Goal: Task Accomplishment & Management: Manage account settings

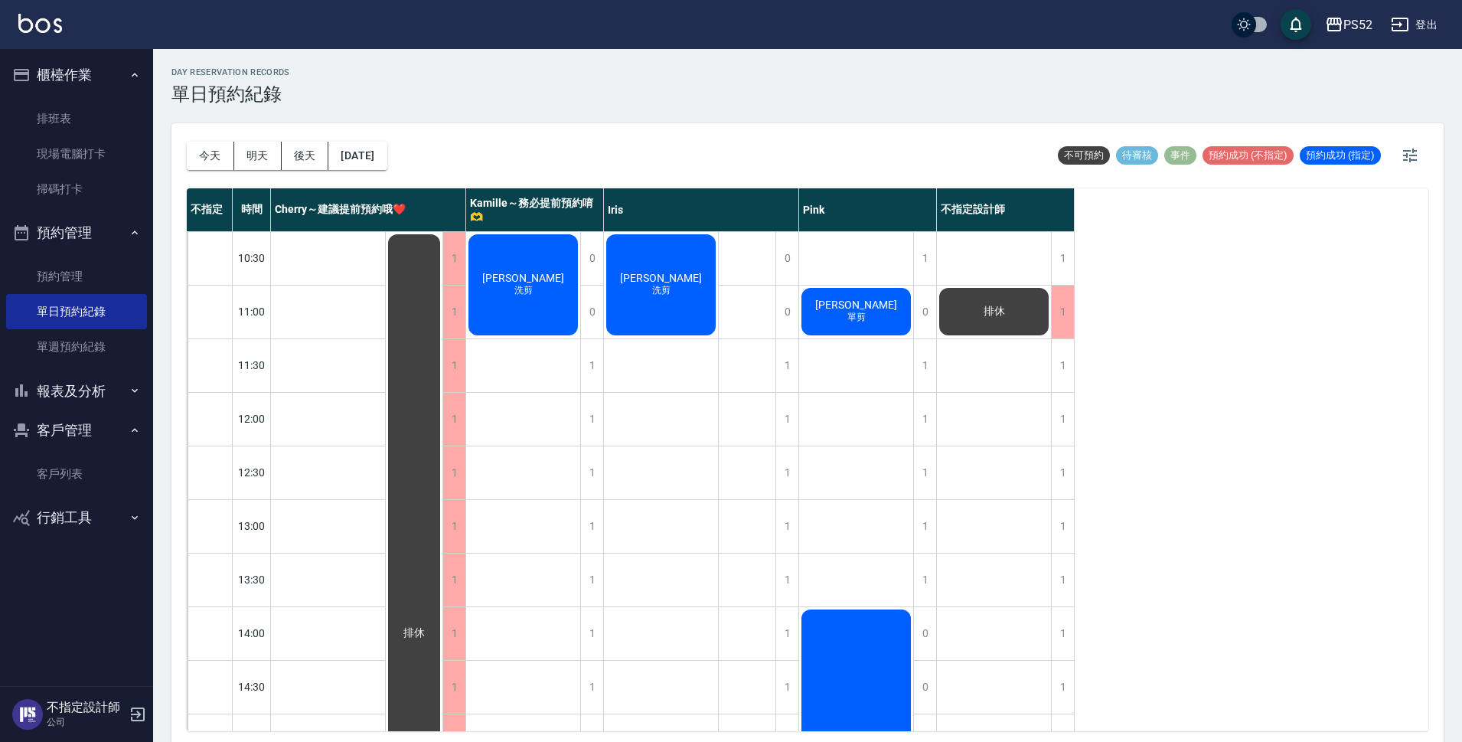
scroll to position [586, 0]
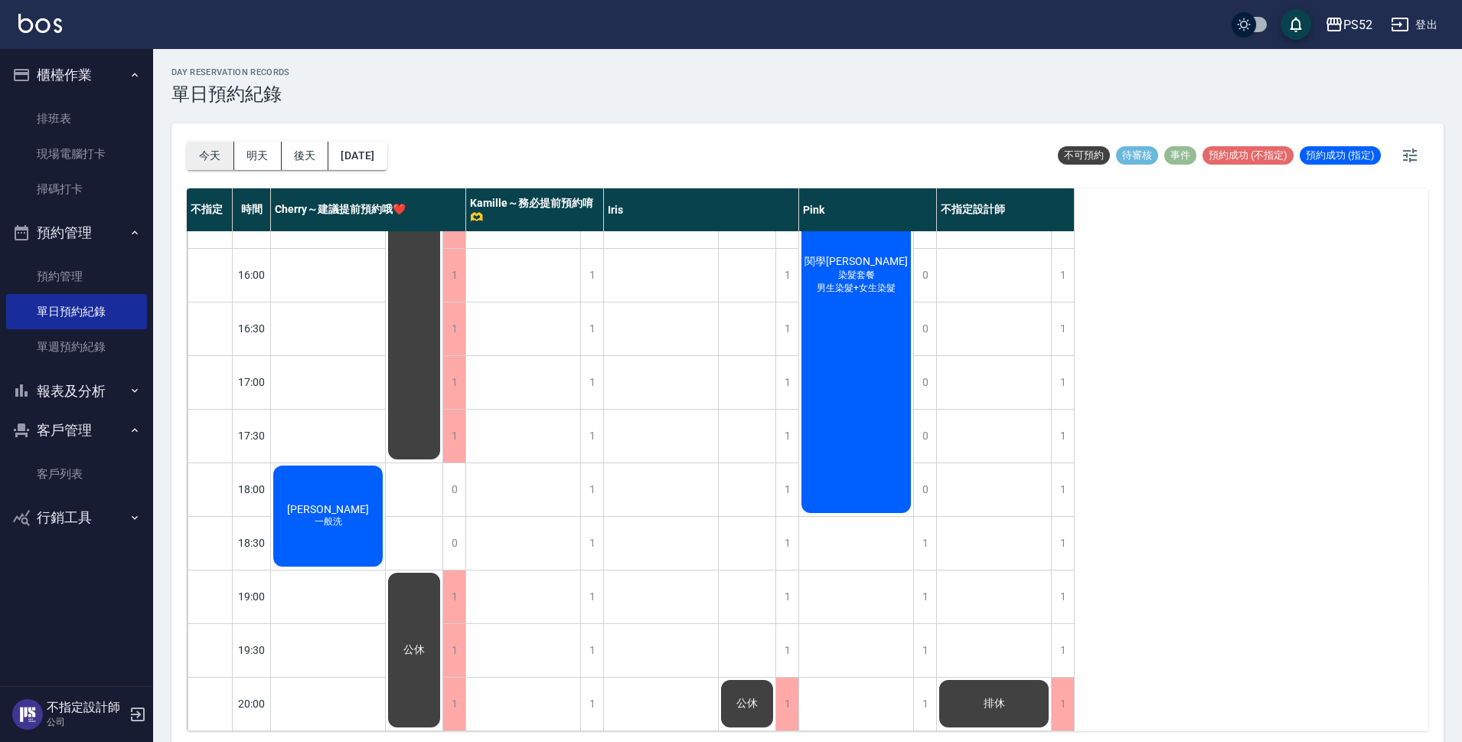
click at [217, 162] on button "今天" at bounding box center [210, 156] width 47 height 28
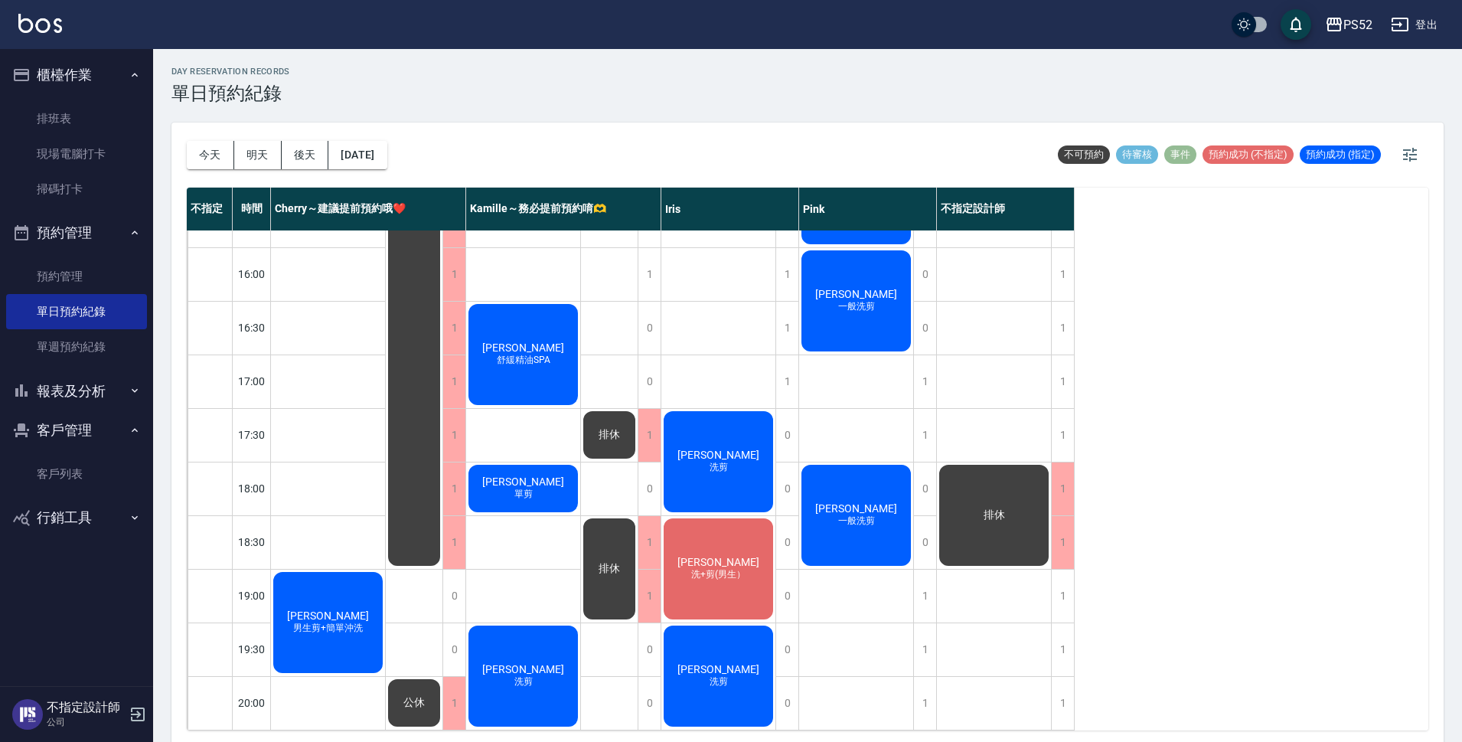
scroll to position [5, 0]
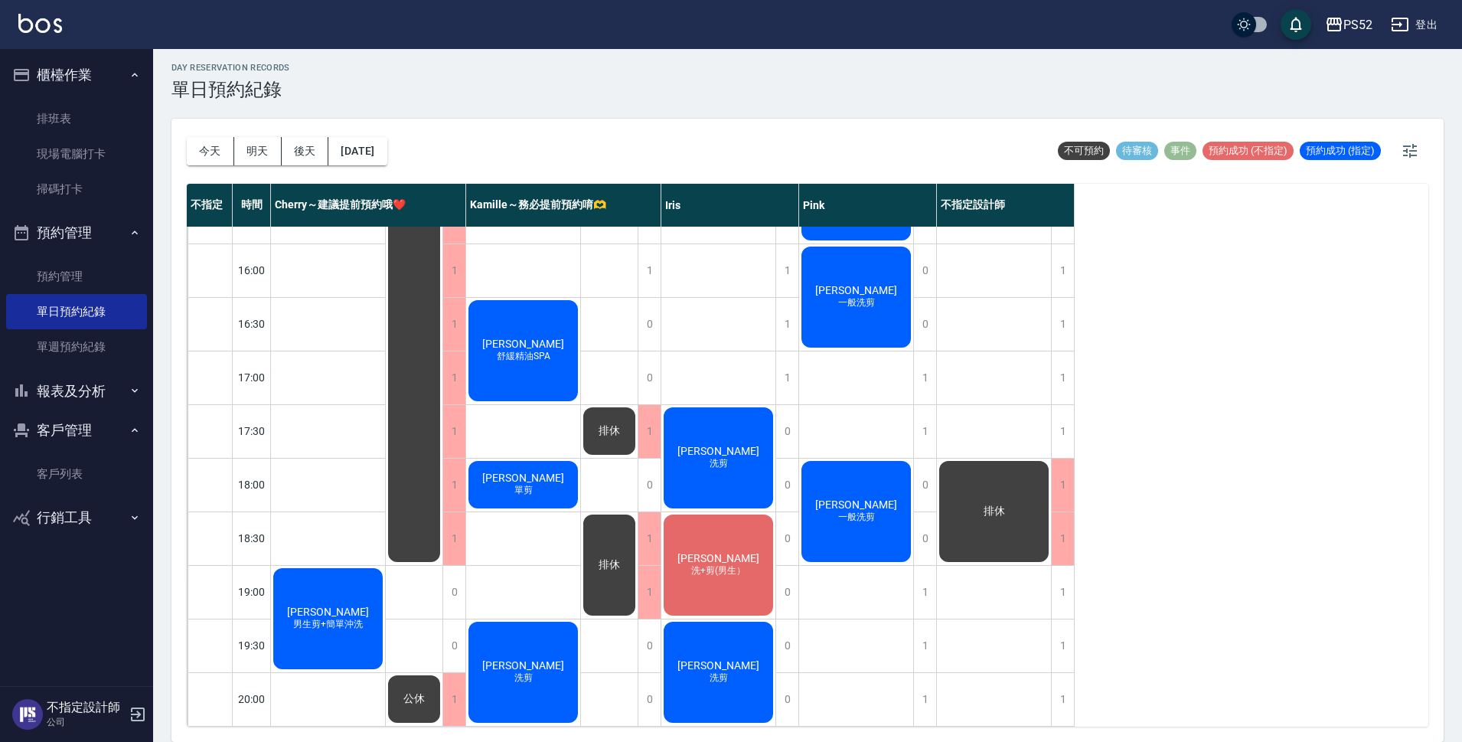
click at [1184, 432] on div "不指定 時間 Cherry～建議提前預約哦❤️ [PERSON_NAME]～務必提前預約唷🫶 [PERSON_NAME] 不指定設計師 10:30 11:00…" at bounding box center [808, 455] width 1242 height 543
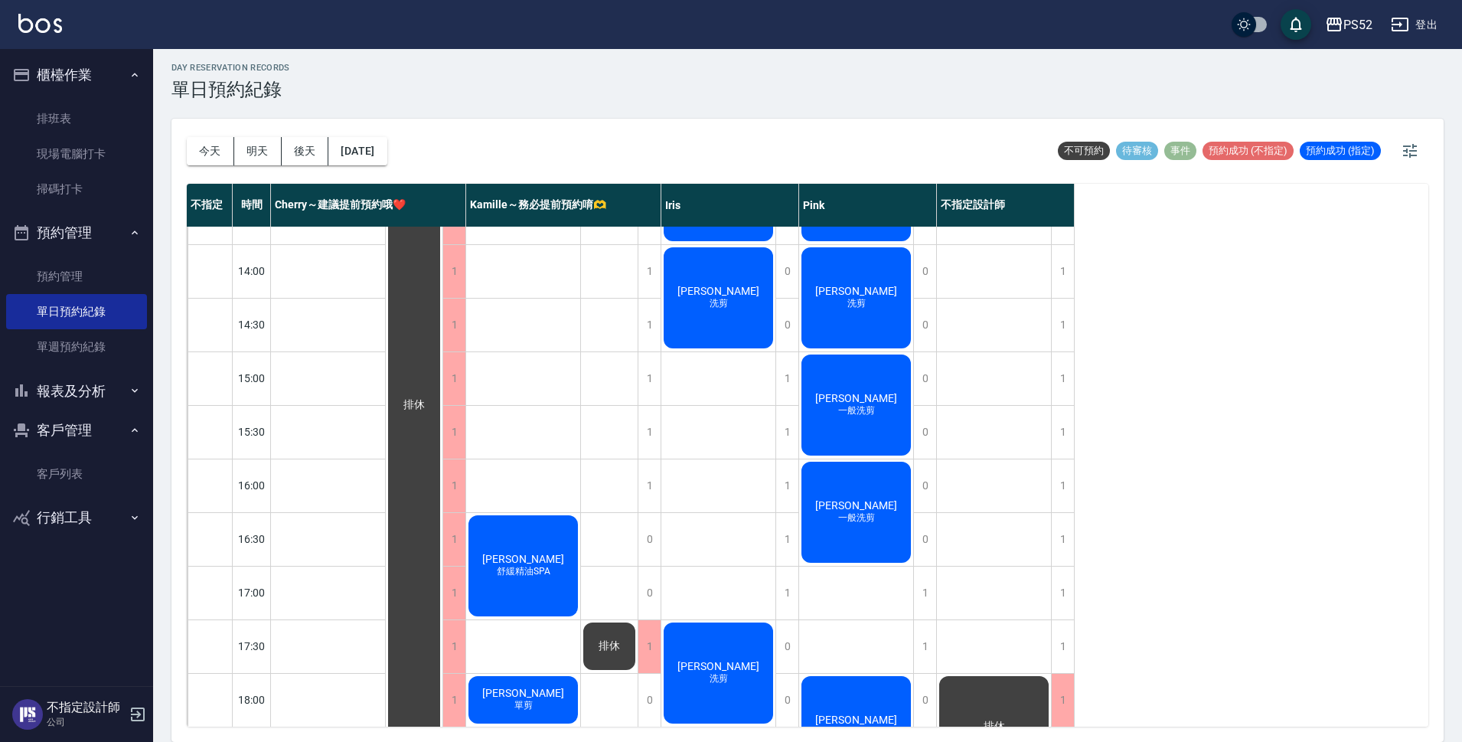
scroll to position [485, 0]
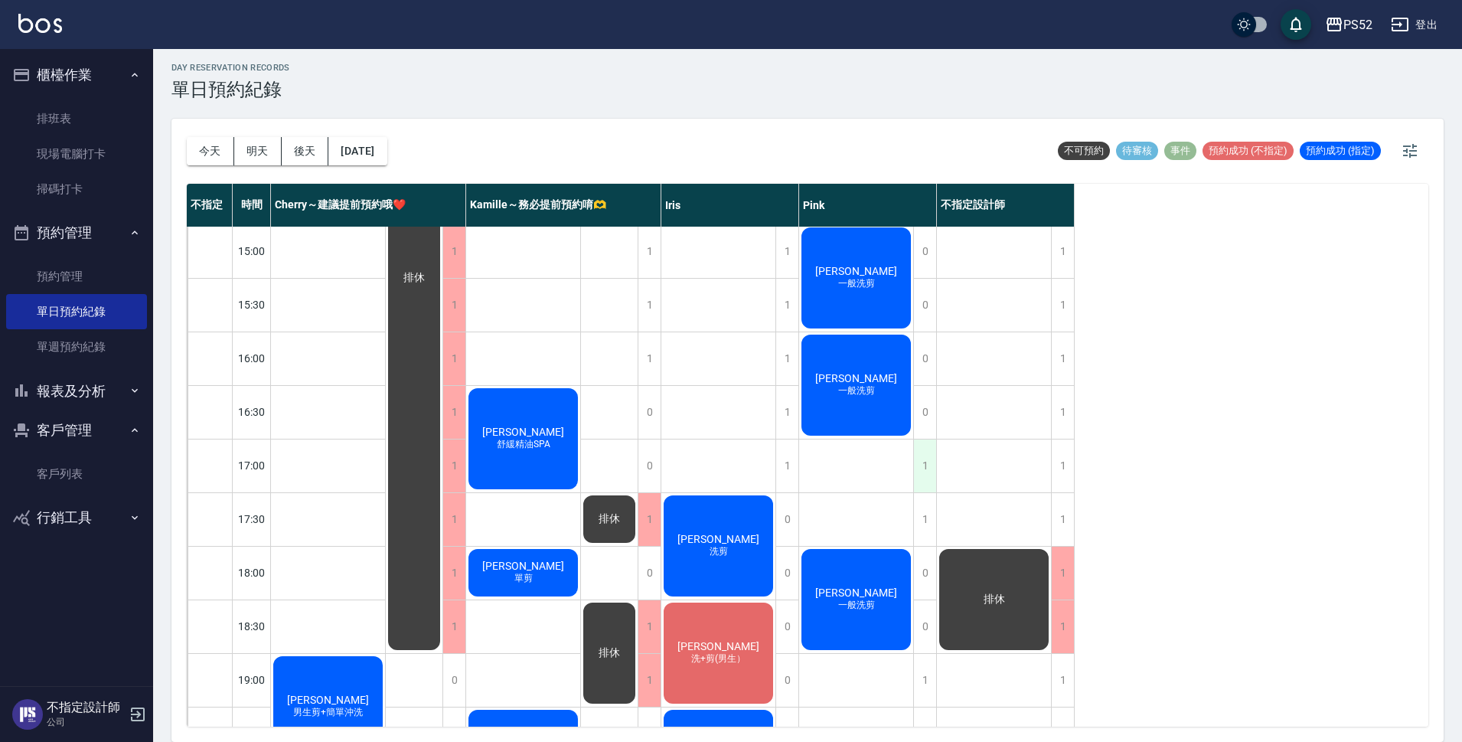
click at [923, 459] on div "1" at bounding box center [924, 465] width 23 height 53
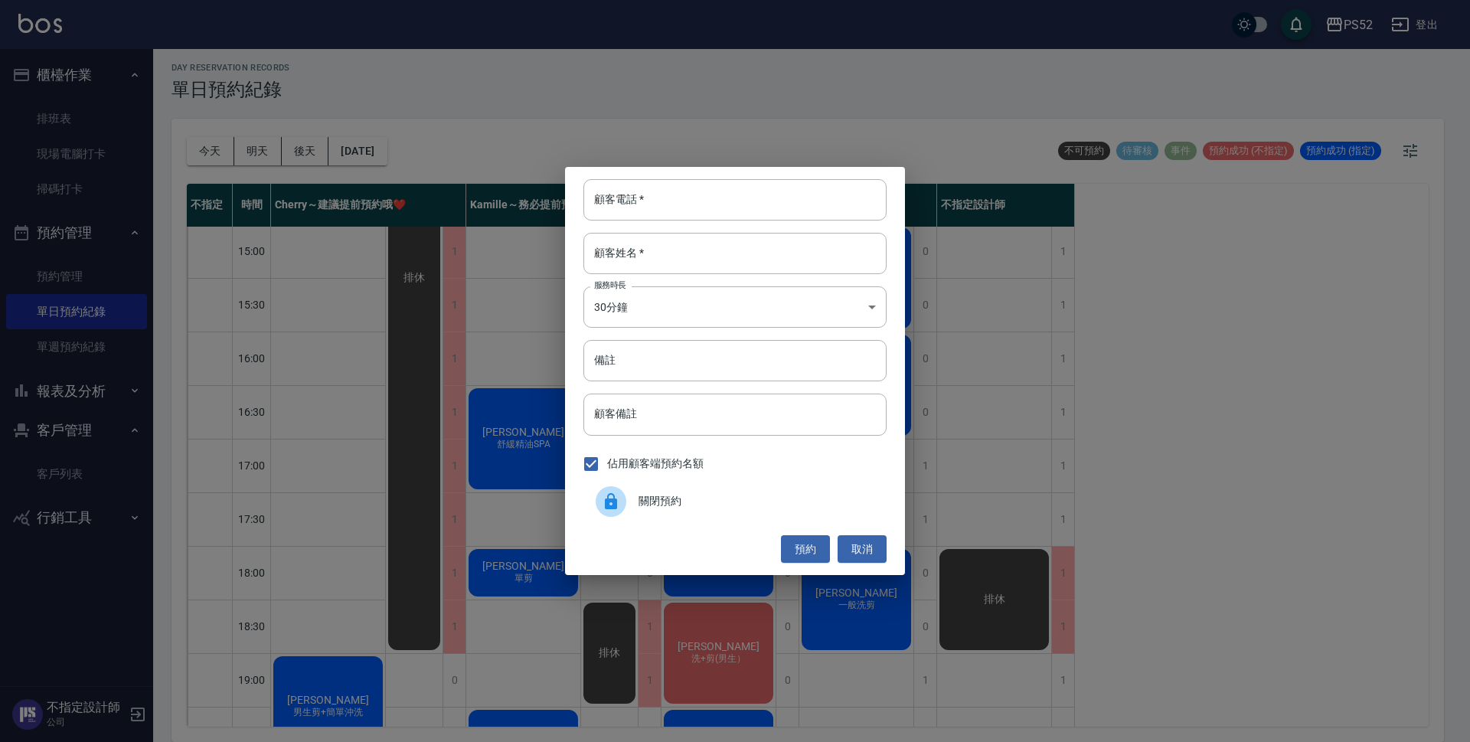
click at [701, 515] on div "關閉預約" at bounding box center [734, 501] width 303 height 43
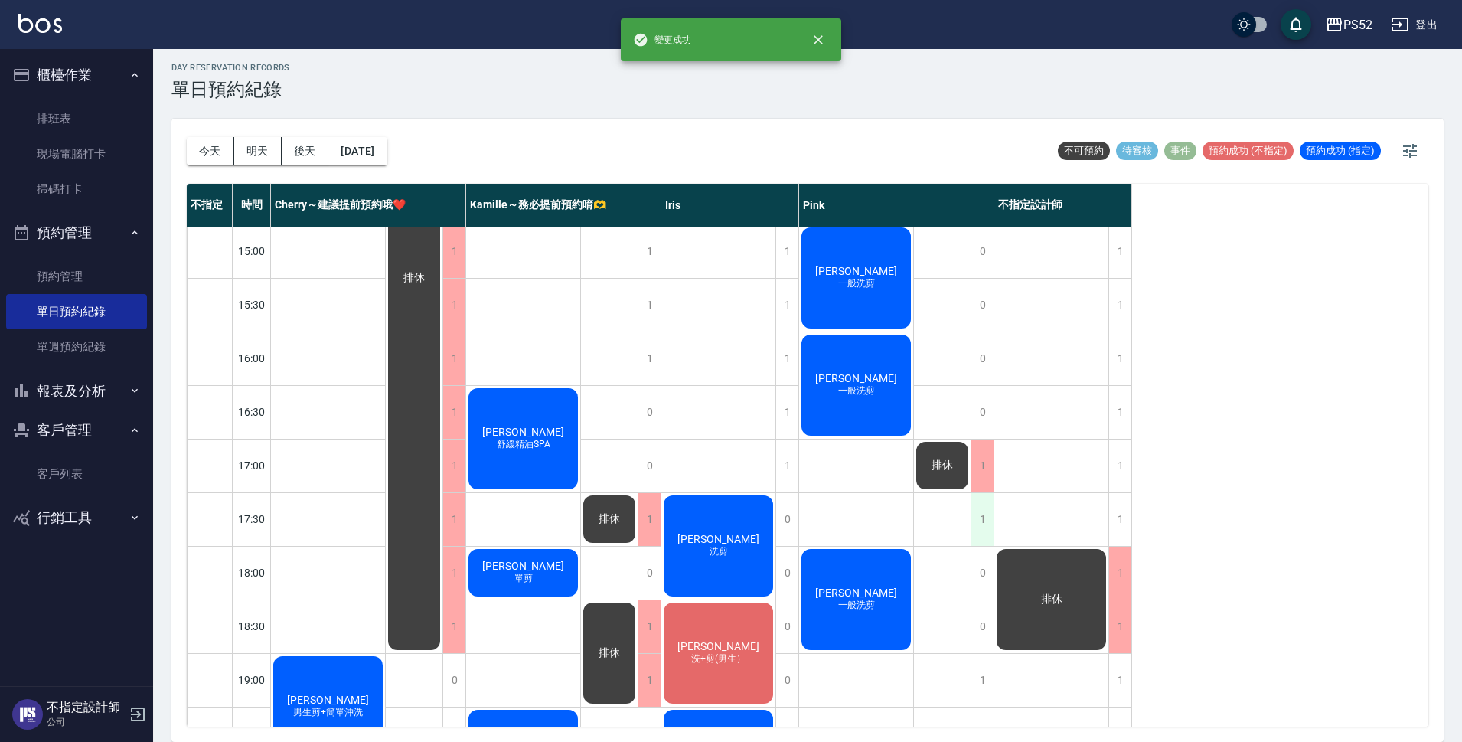
click at [988, 516] on div "1" at bounding box center [982, 519] width 23 height 53
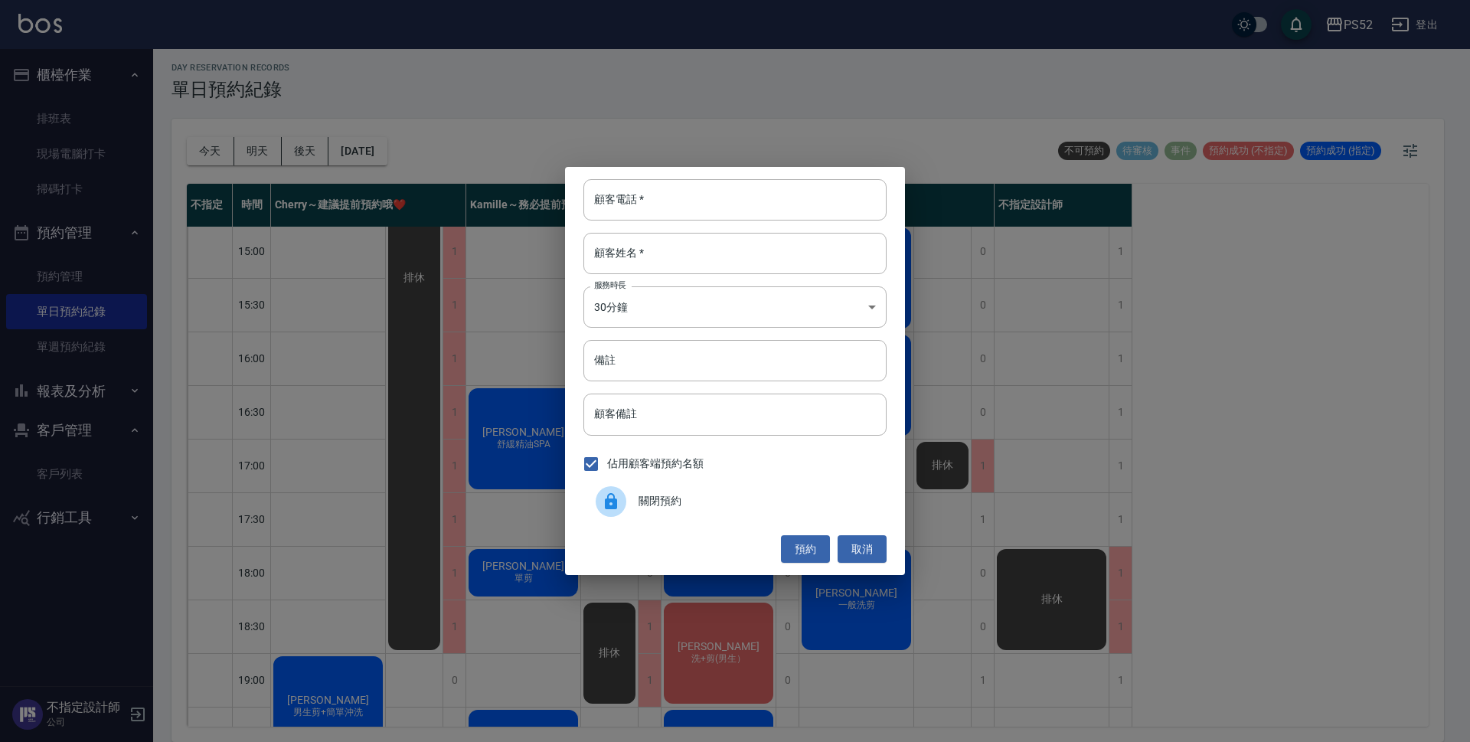
click at [702, 510] on div "關閉預約" at bounding box center [734, 501] width 303 height 43
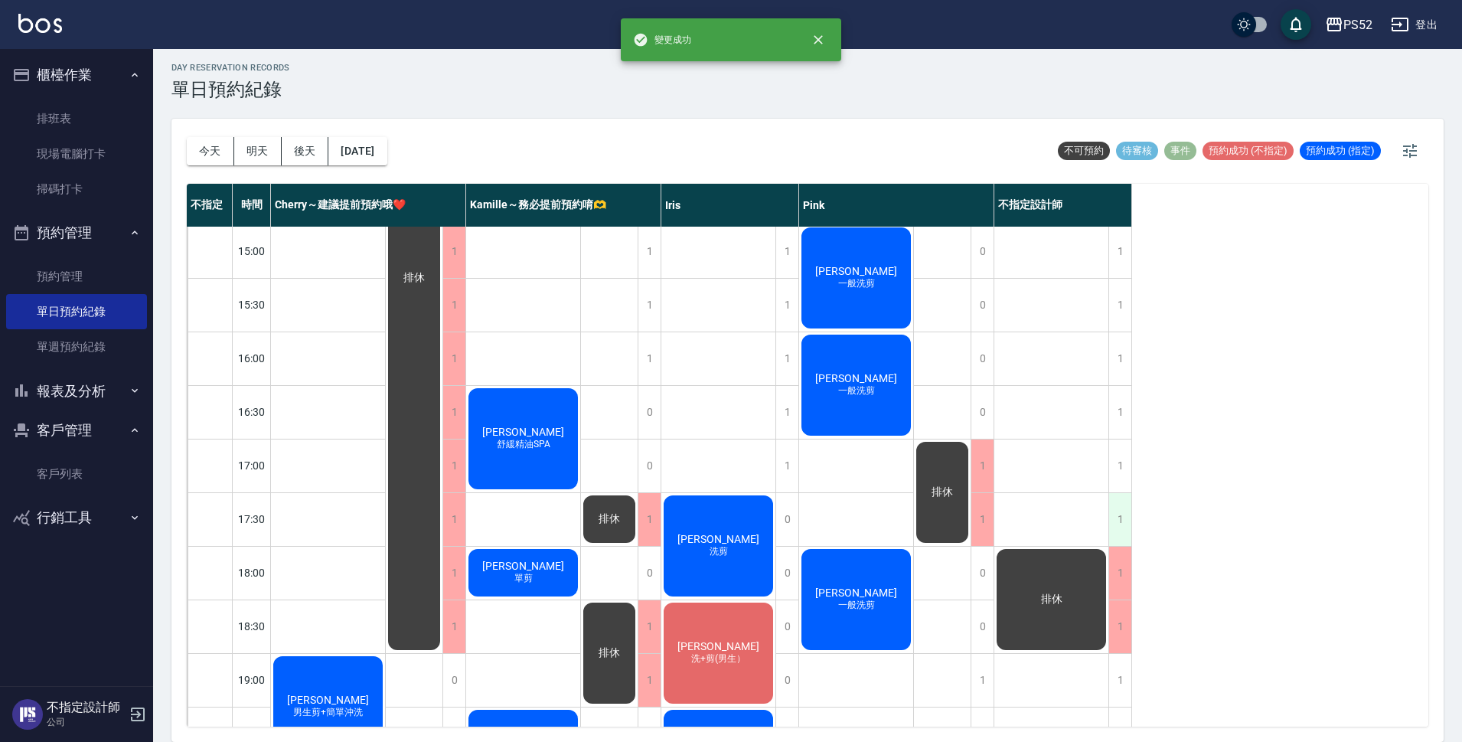
click at [1124, 509] on div "1" at bounding box center [1120, 519] width 23 height 53
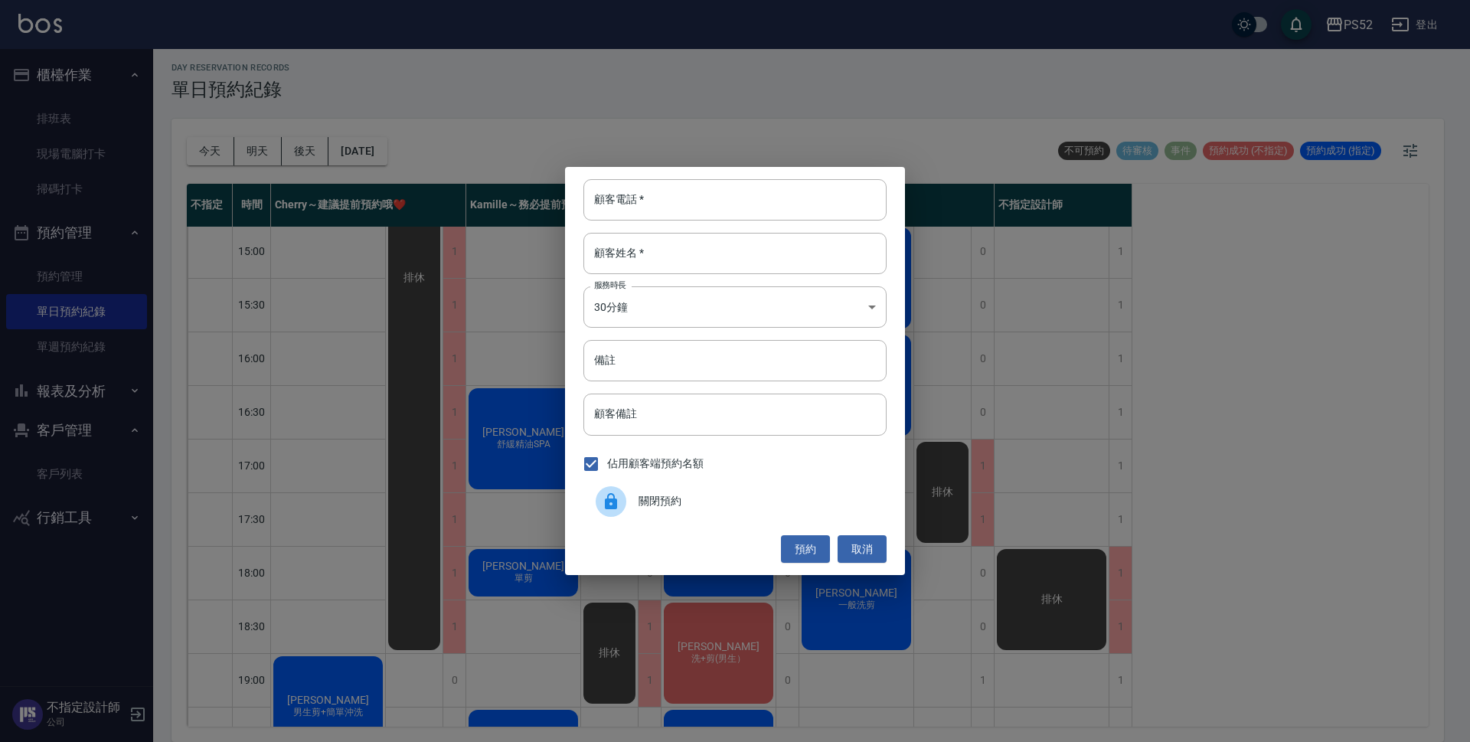
click at [736, 523] on div "顧客電話   * 顧客電話   * 顧客姓名   * 顧客姓名   * 服務時長 30分鐘 1 服務時長 備註 備註 顧客備註 顧客備註 佔用顧客端預約名額 …" at bounding box center [735, 371] width 340 height 408
click at [740, 507] on span "關閉預約" at bounding box center [756, 501] width 236 height 16
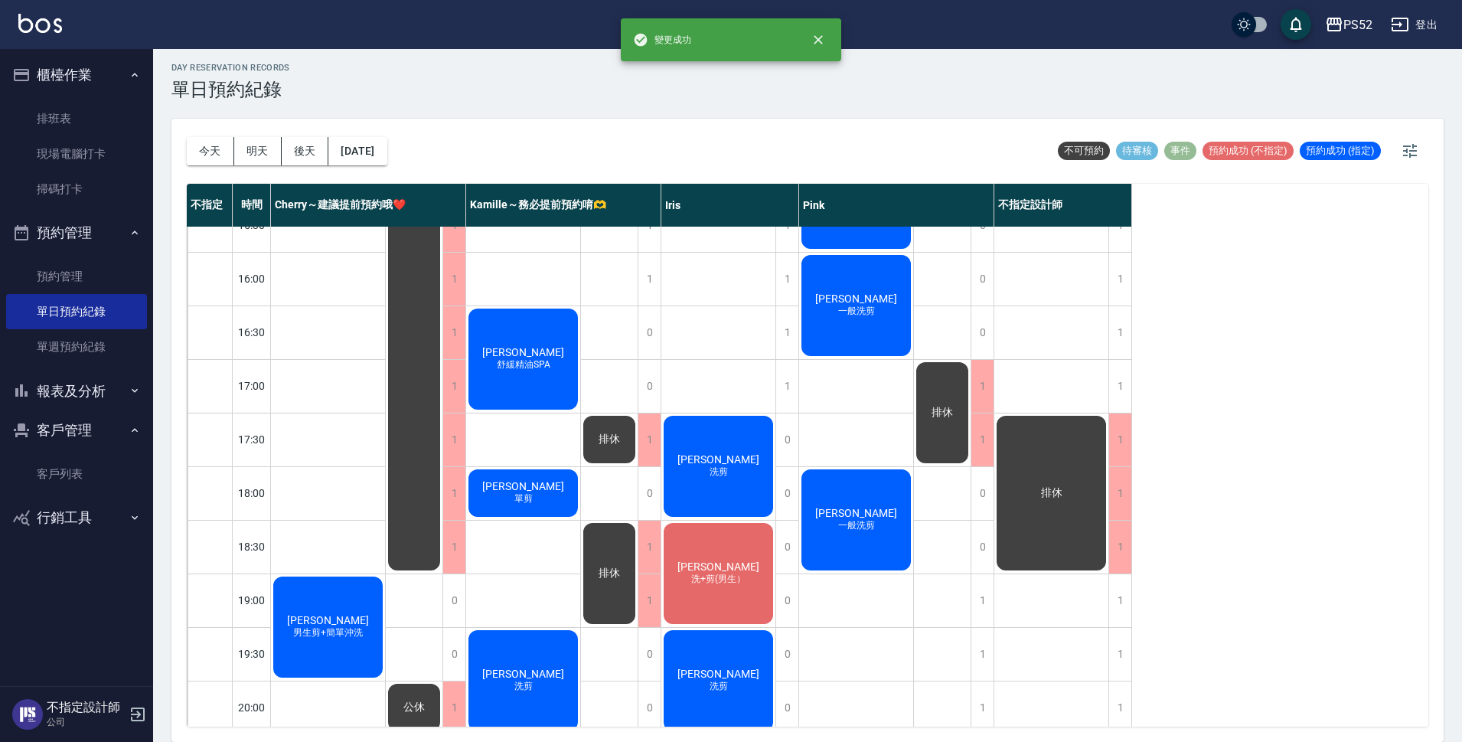
scroll to position [586, 0]
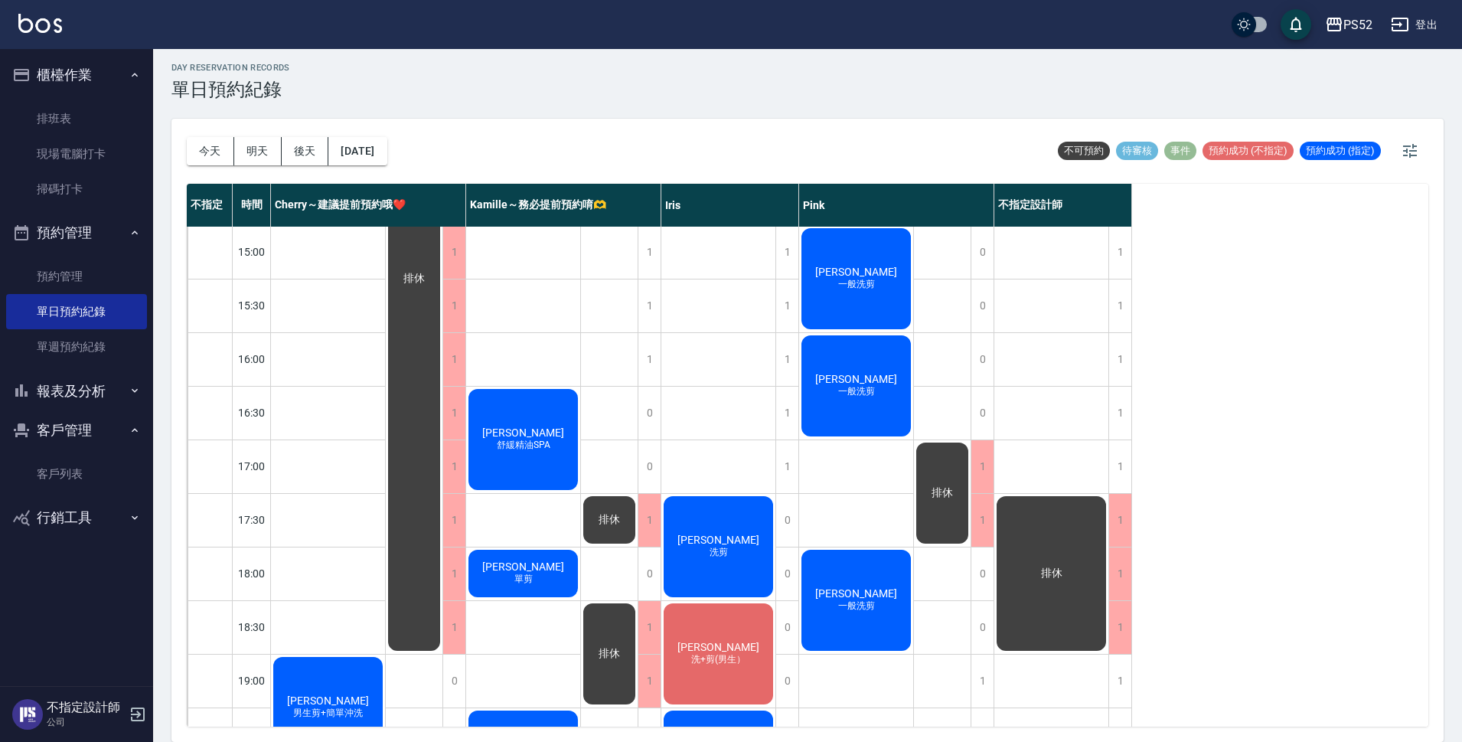
drag, startPoint x: 1288, startPoint y: 402, endPoint x: 1297, endPoint y: 396, distance: 10.4
click at [1297, 397] on div "不指定 時間 Cherry～建議提前預約哦❤️ [PERSON_NAME]～務必提前預約唷🫶 [PERSON_NAME] 不指定設計師 10:30 11:00…" at bounding box center [808, 455] width 1242 height 543
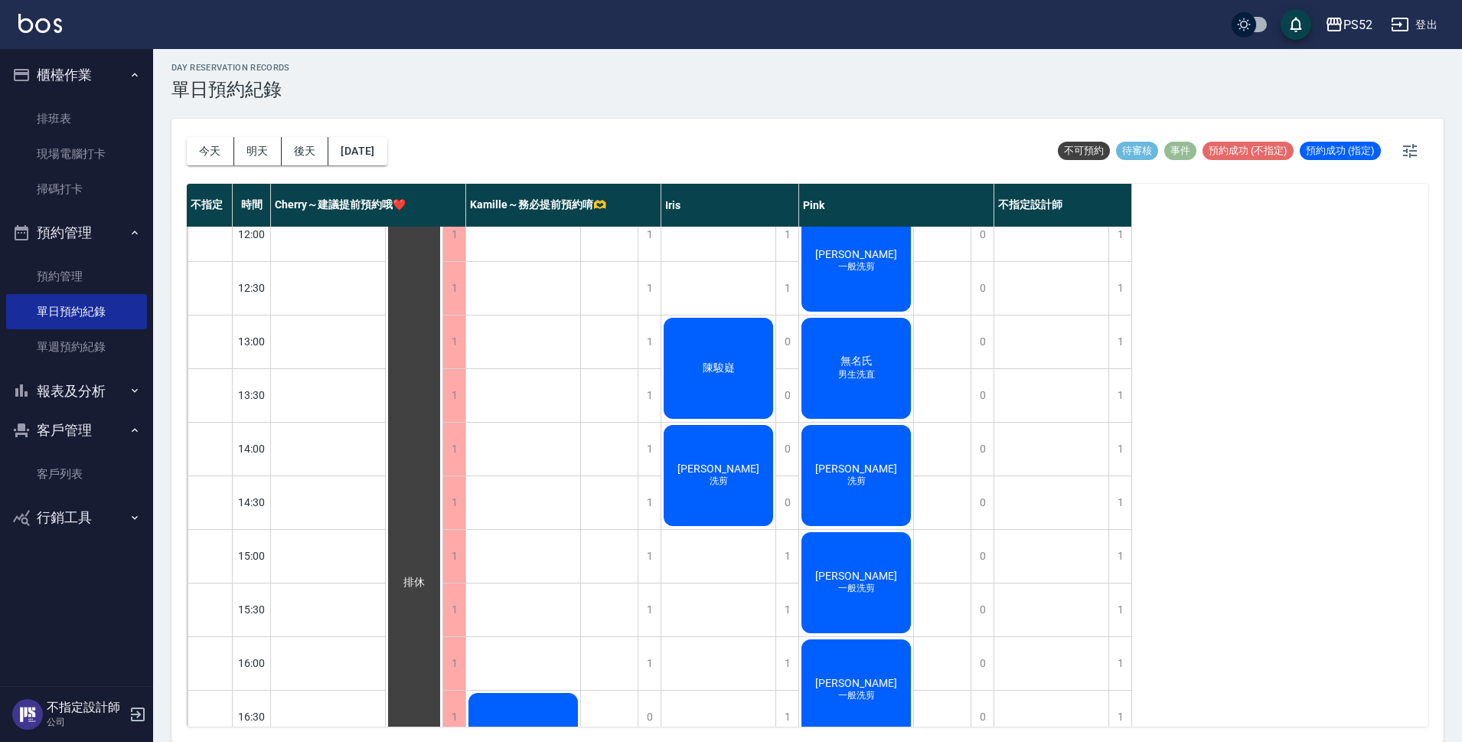
scroll to position [181, 0]
